Goal: Check status: Check status

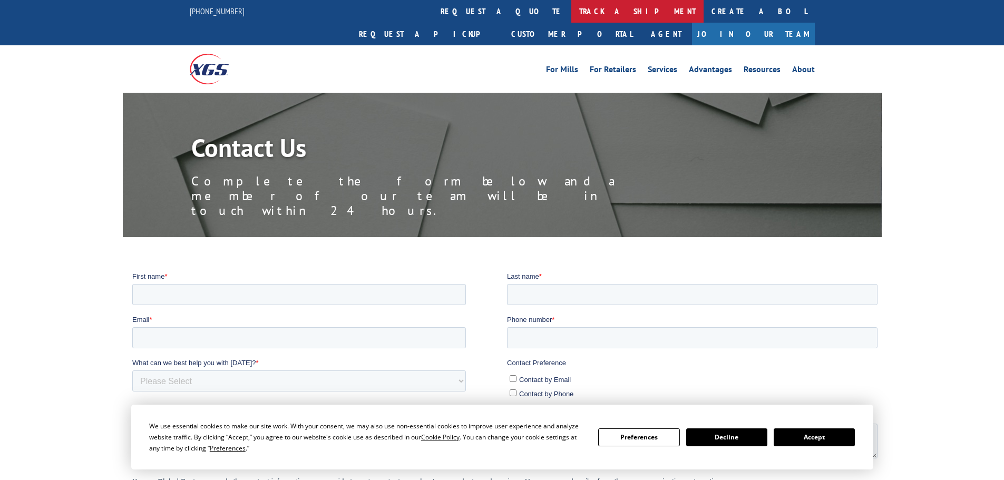
click at [571, 13] on link "track a shipment" at bounding box center [637, 11] width 132 height 23
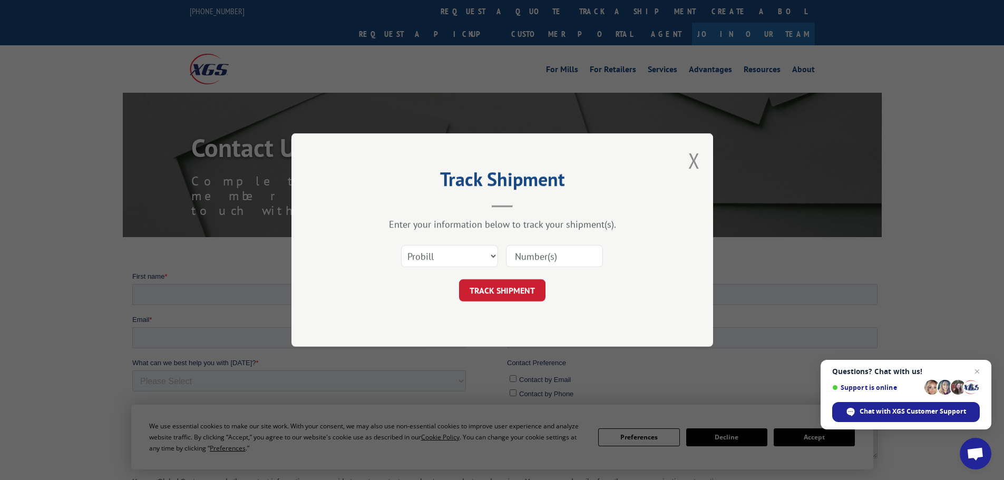
click at [531, 251] on input at bounding box center [554, 256] width 97 height 22
paste input "17636766"
type input "17636766"
click at [519, 295] on button "TRACK SHIPMENT" at bounding box center [502, 290] width 86 height 22
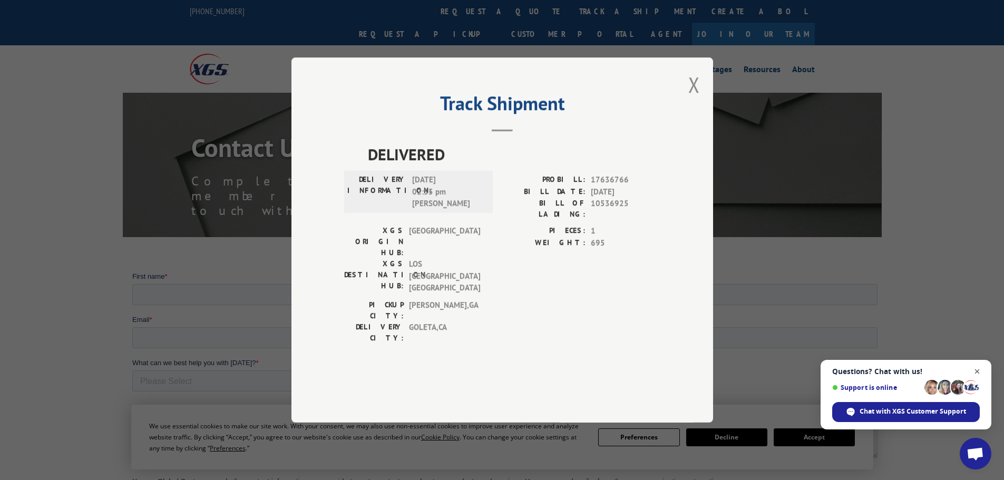
click at [980, 368] on span "Close chat" at bounding box center [977, 371] width 13 height 13
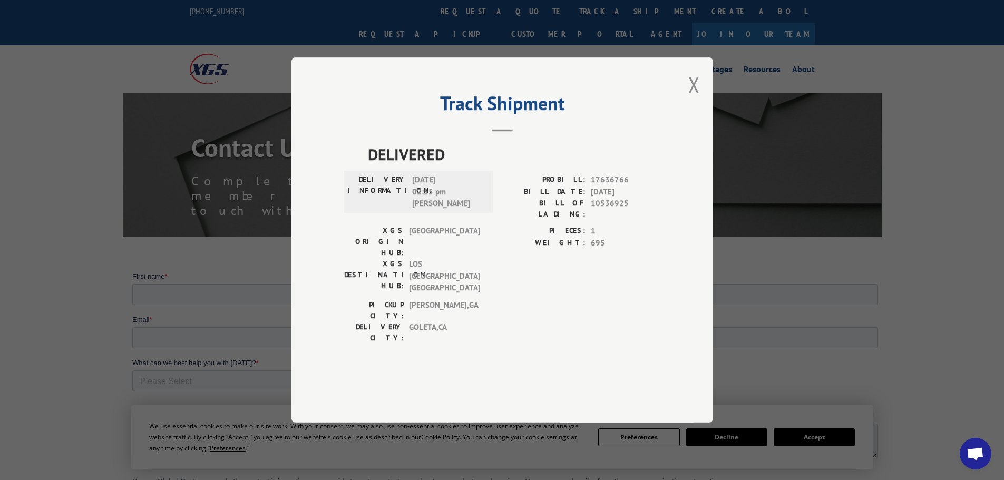
click at [743, 49] on div "Track Shipment DELIVERED DELIVERY INFORMATION: [DATE] 02:55 pm [PERSON_NAME]: 1…" at bounding box center [502, 240] width 1004 height 480
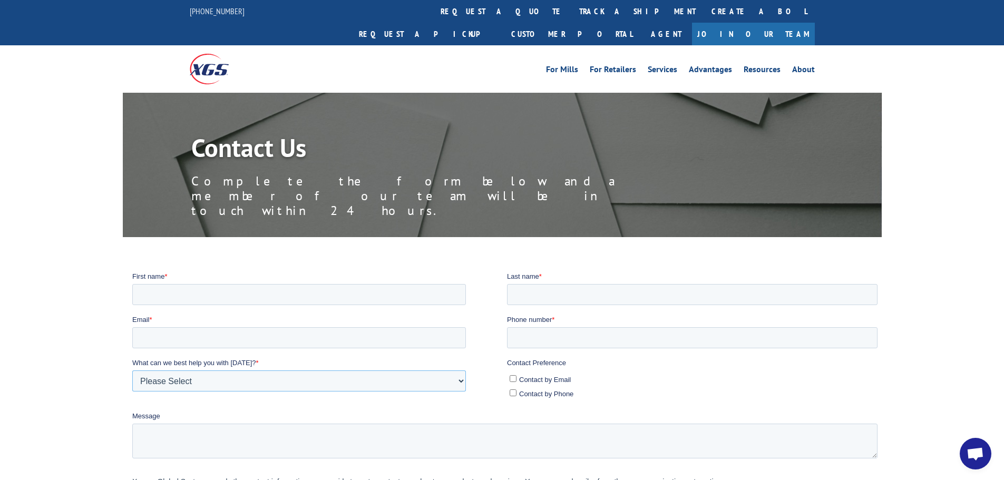
click at [334, 373] on select "Please Select Quoting, Opening New Account, or New Business Opportunity Shipmen…" at bounding box center [299, 380] width 334 height 21
click at [787, 276] on label "Last name *" at bounding box center [693, 276] width 375 height 11
click at [787, 284] on input "Last name *" at bounding box center [691, 294] width 370 height 21
